Goal: Task Accomplishment & Management: Use online tool/utility

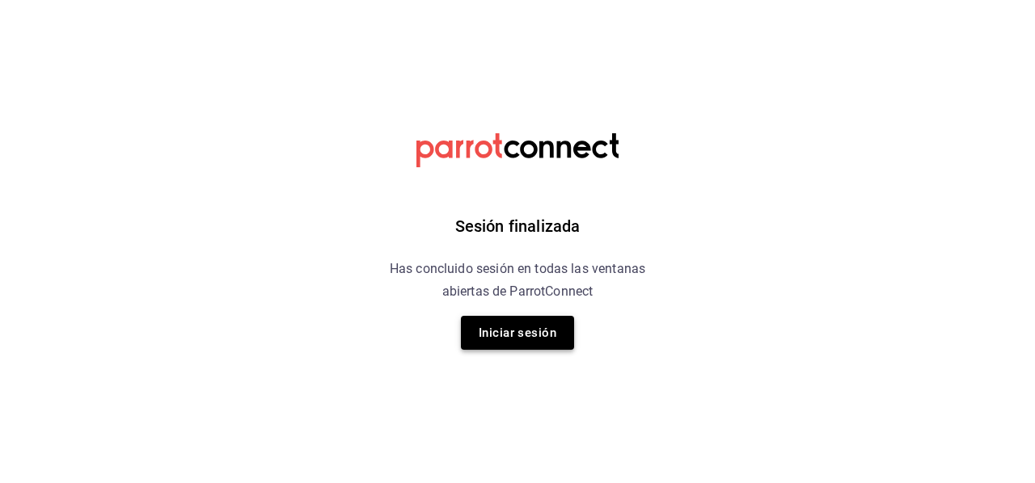
click at [548, 338] on button "Iniciar sesión" at bounding box center [517, 333] width 113 height 34
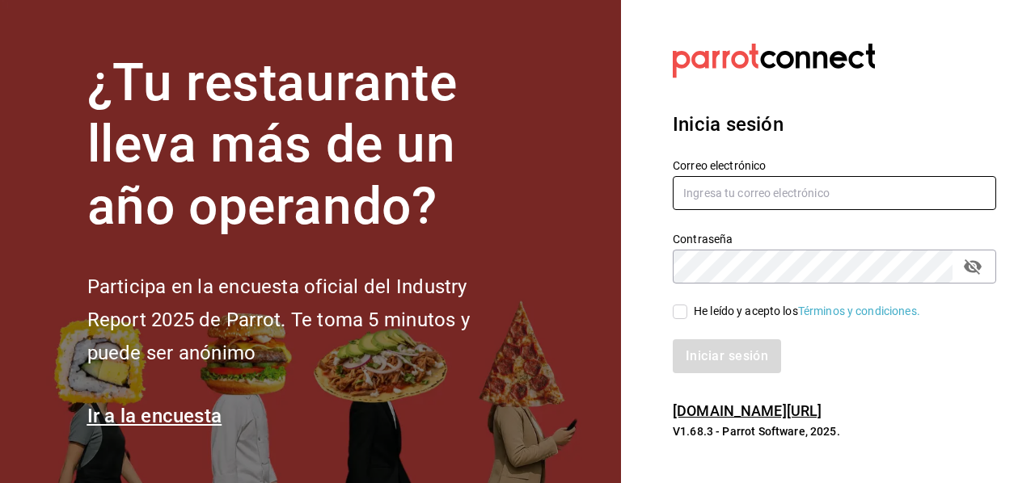
click at [805, 198] on input "text" at bounding box center [834, 193] width 323 height 34
type input "M"
type input "[PERSON_NAME][EMAIL_ADDRESS][PERSON_NAME][DOMAIN_NAME]"
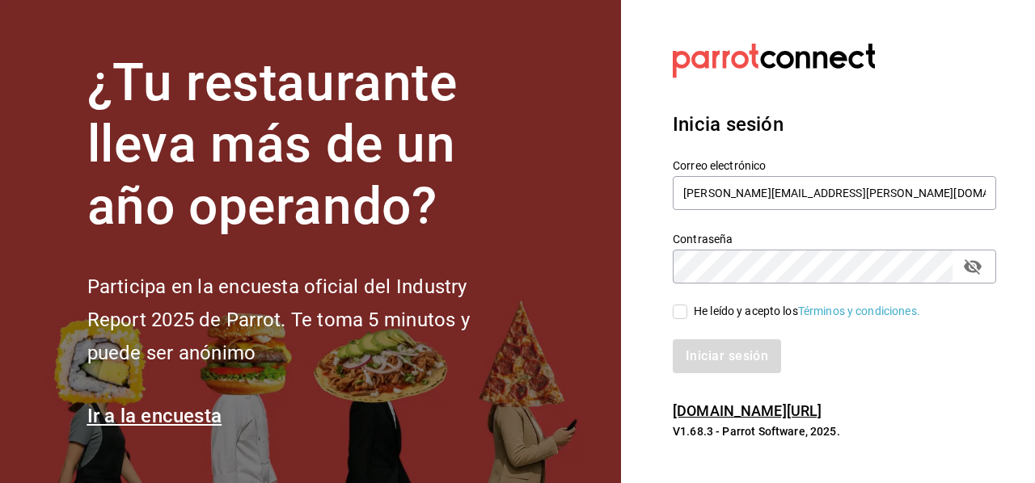
click at [976, 274] on icon "passwordField" at bounding box center [972, 266] width 19 height 19
click at [860, 384] on div "Inicia sesión Correo electrónico [PERSON_NAME][EMAIL_ADDRESS][PERSON_NAME][DOMA…" at bounding box center [834, 242] width 323 height 303
click at [681, 311] on input "He leído y acepto los Términos y condiciones." at bounding box center [680, 312] width 15 height 15
checkbox input "true"
click at [710, 363] on button "Iniciar sesión" at bounding box center [728, 357] width 110 height 34
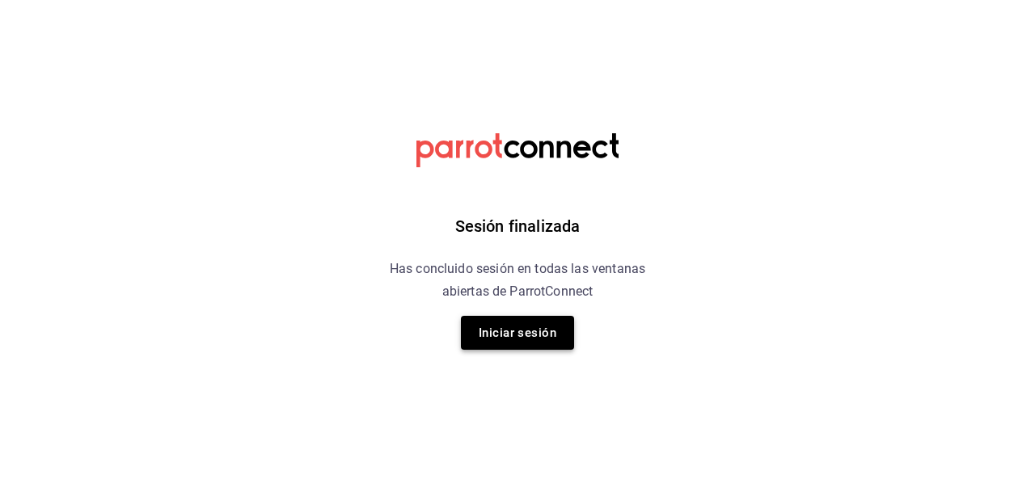
click at [495, 326] on button "Iniciar sesión" at bounding box center [517, 333] width 113 height 34
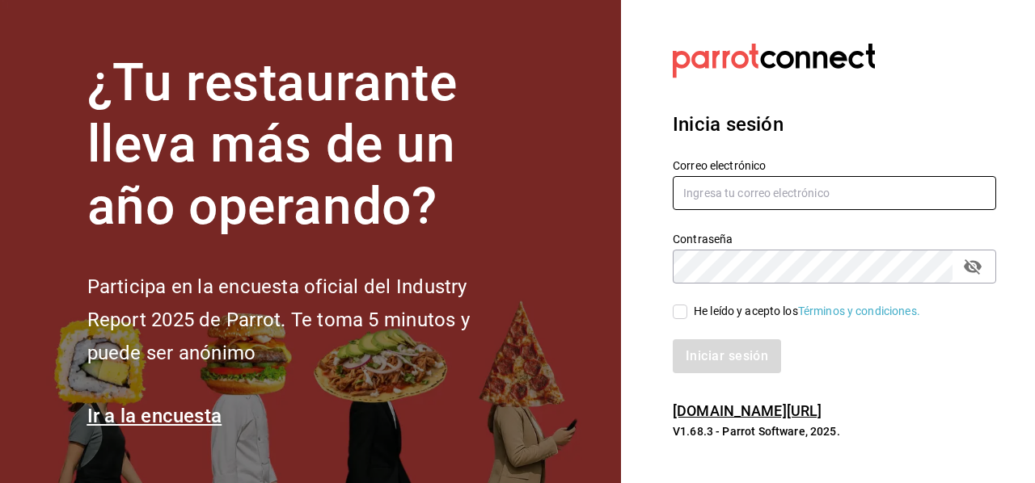
click at [771, 197] on input "text" at bounding box center [834, 193] width 323 height 34
type input "[PERSON_NAME][EMAIL_ADDRESS][PERSON_NAME][DOMAIN_NAME]"
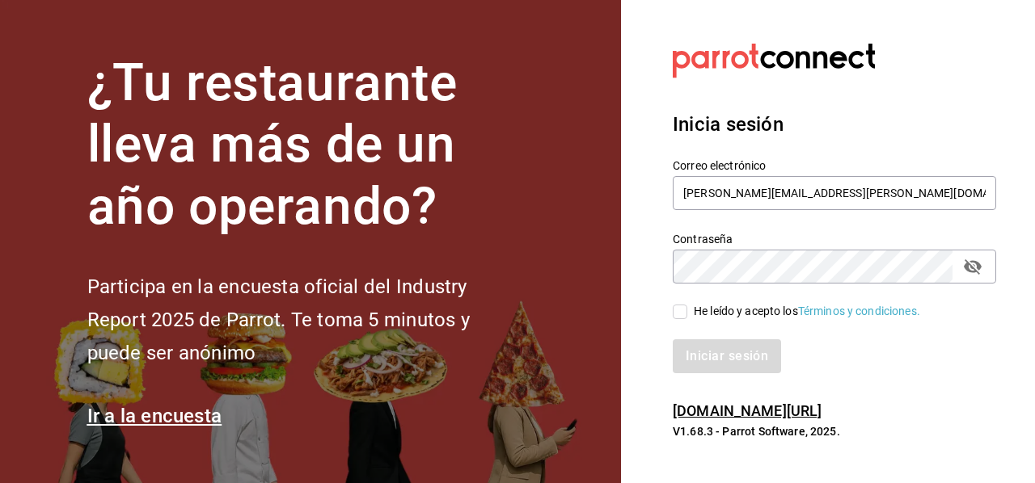
click at [968, 262] on icon "passwordField" at bounding box center [973, 267] width 18 height 15
click at [855, 388] on div "Inicia sesión Correo electrónico [PERSON_NAME][EMAIL_ADDRESS][PERSON_NAME][DOMA…" at bounding box center [834, 242] width 323 height 303
click at [678, 316] on input "He leído y acepto los Términos y condiciones." at bounding box center [680, 312] width 15 height 15
checkbox input "true"
click at [705, 355] on button "Iniciar sesión" at bounding box center [728, 357] width 110 height 34
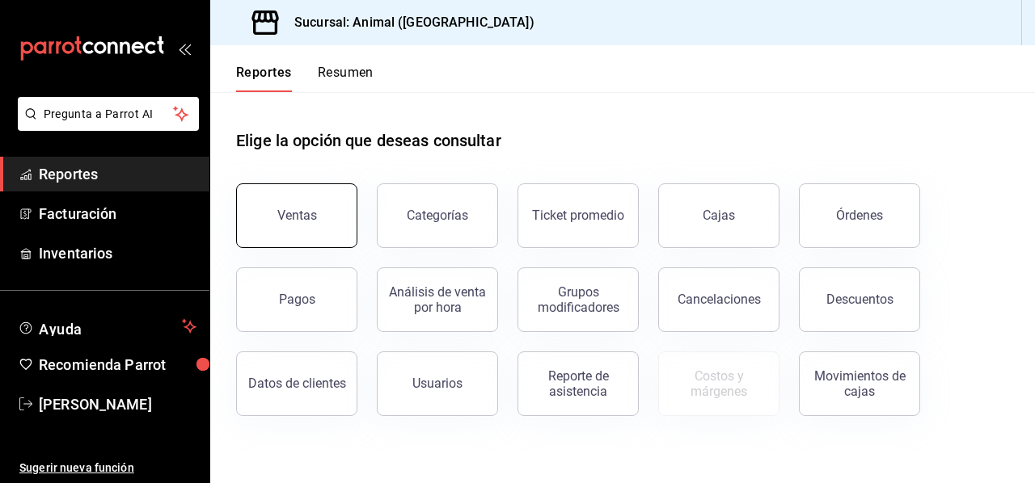
click at [299, 214] on div "Ventas" at bounding box center [297, 215] width 40 height 15
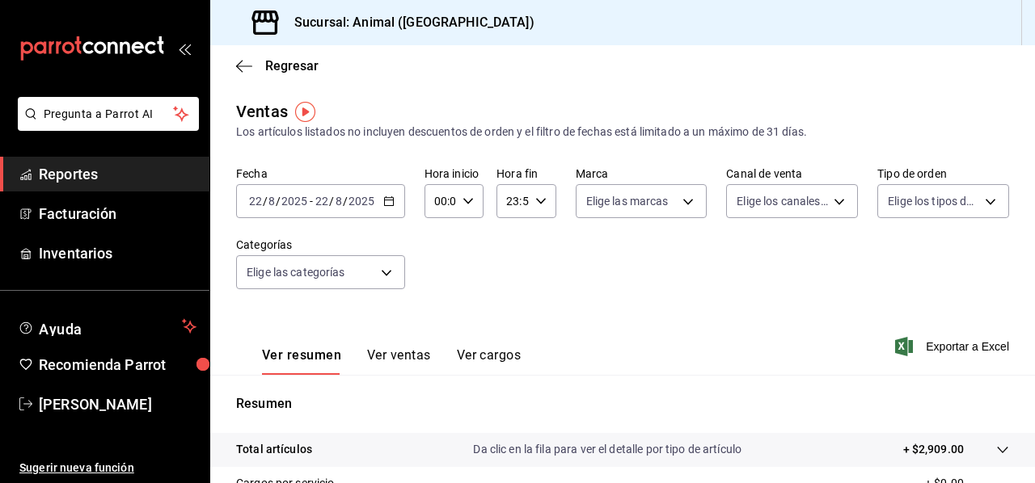
click at [390, 205] on icon "button" at bounding box center [388, 201] width 11 height 11
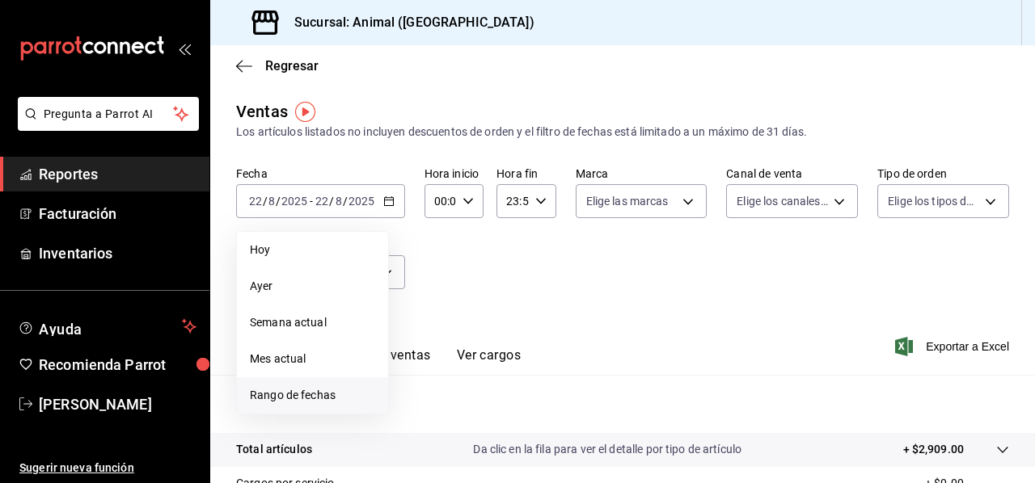
click at [281, 390] on span "Rango de fechas" at bounding box center [312, 395] width 125 height 17
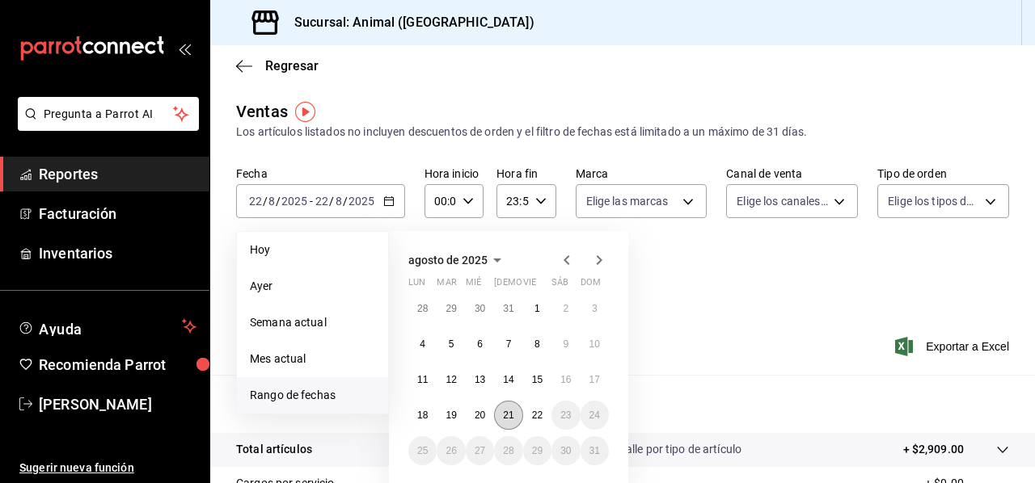
click at [517, 419] on button "21" at bounding box center [508, 415] width 28 height 29
click at [538, 417] on abbr "22" at bounding box center [537, 415] width 11 height 11
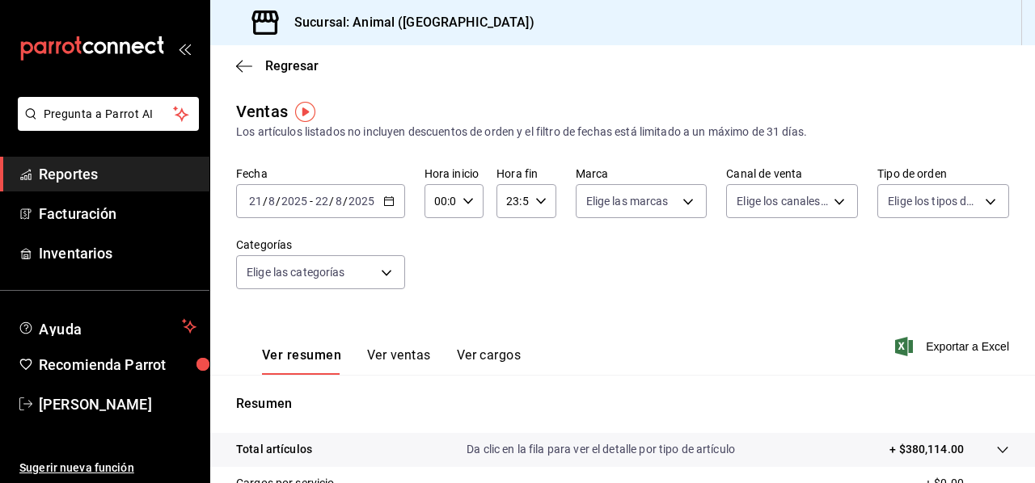
click at [383, 205] on icon "button" at bounding box center [388, 201] width 11 height 11
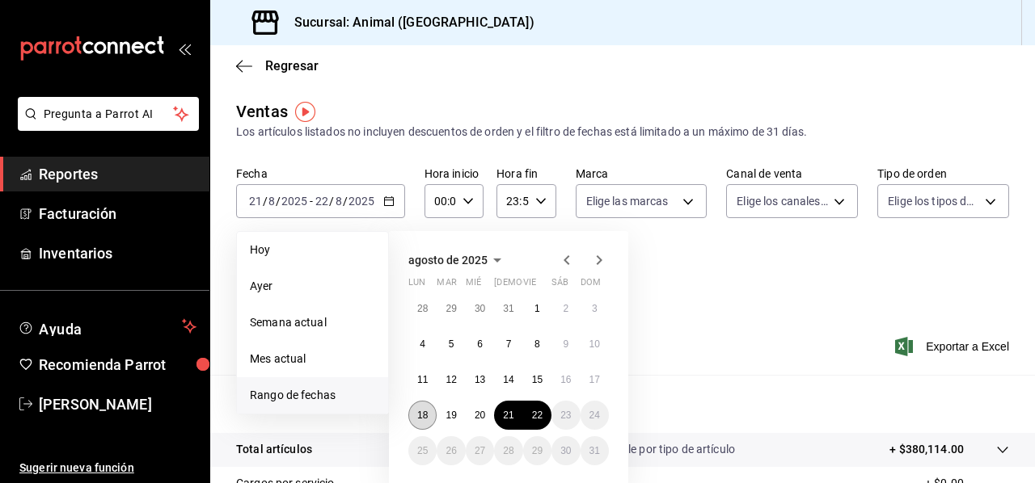
click at [420, 416] on abbr "18" at bounding box center [422, 415] width 11 height 11
click at [544, 419] on button "22" at bounding box center [537, 415] width 28 height 29
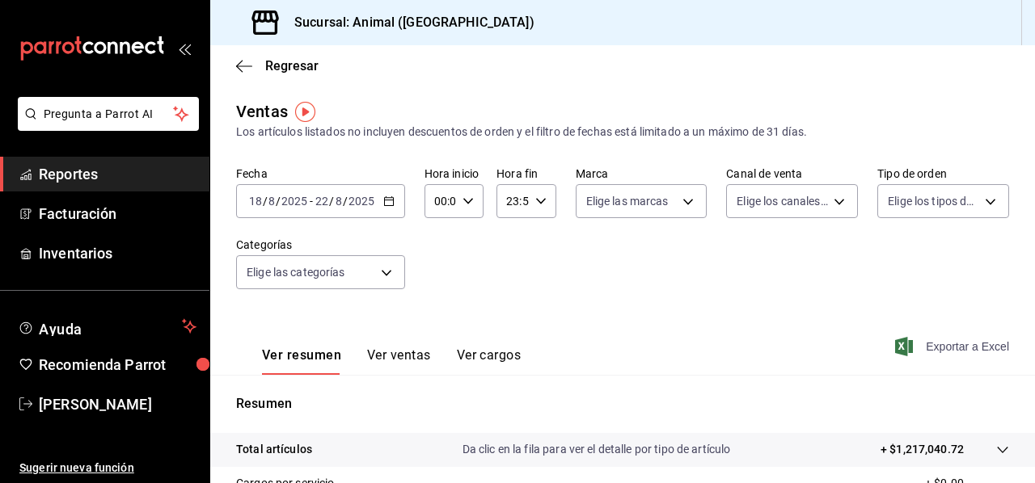
click at [948, 348] on span "Exportar a Excel" at bounding box center [953, 346] width 111 height 19
